Goal: Find specific page/section: Find specific page/section

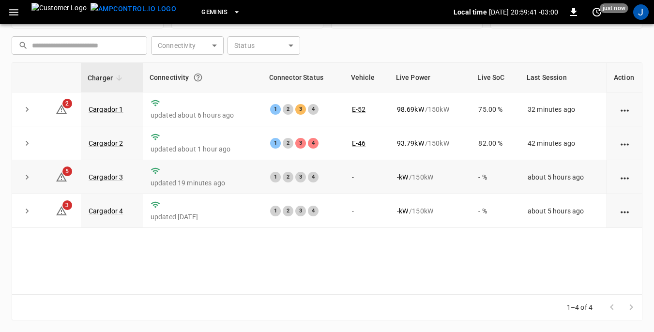
scroll to position [82, 0]
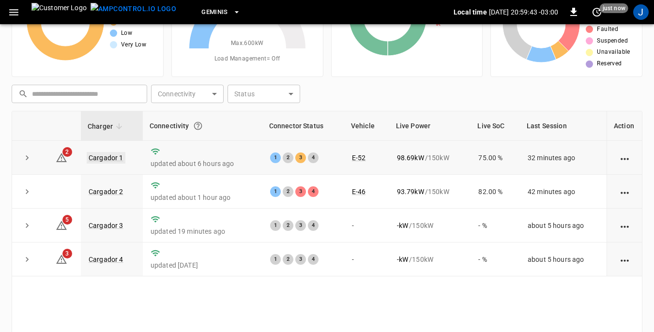
click at [110, 156] on link "Cargador 1" at bounding box center [106, 158] width 39 height 12
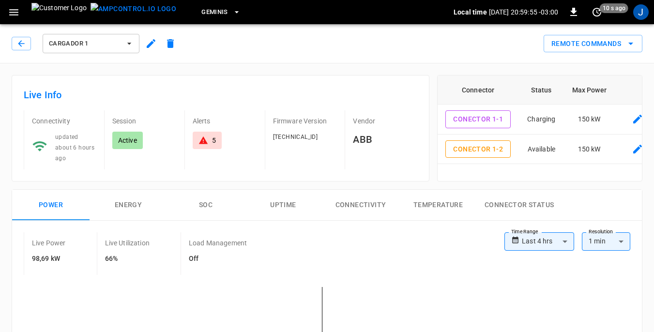
click at [128, 45] on icon "button" at bounding box center [130, 44] width 10 height 10
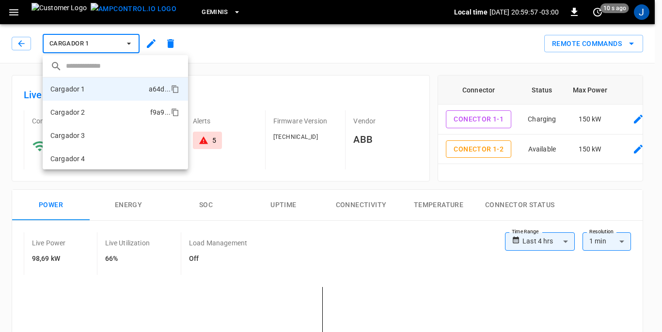
click at [91, 111] on li "Cargador 2 f9a9 ..." at bounding box center [115, 112] width 145 height 23
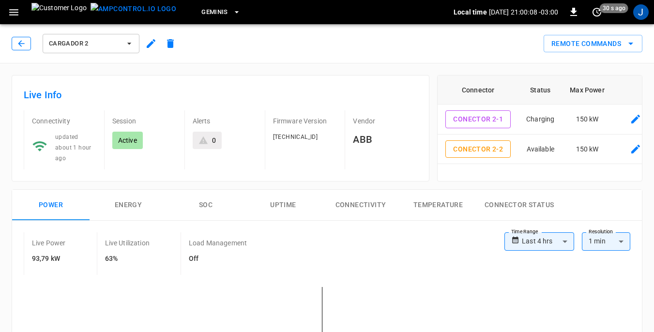
click at [22, 45] on icon "button" at bounding box center [21, 44] width 10 height 10
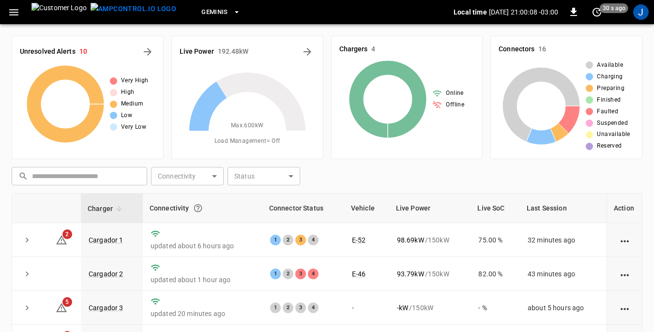
scroll to position [82, 0]
